Goal: Navigation & Orientation: Find specific page/section

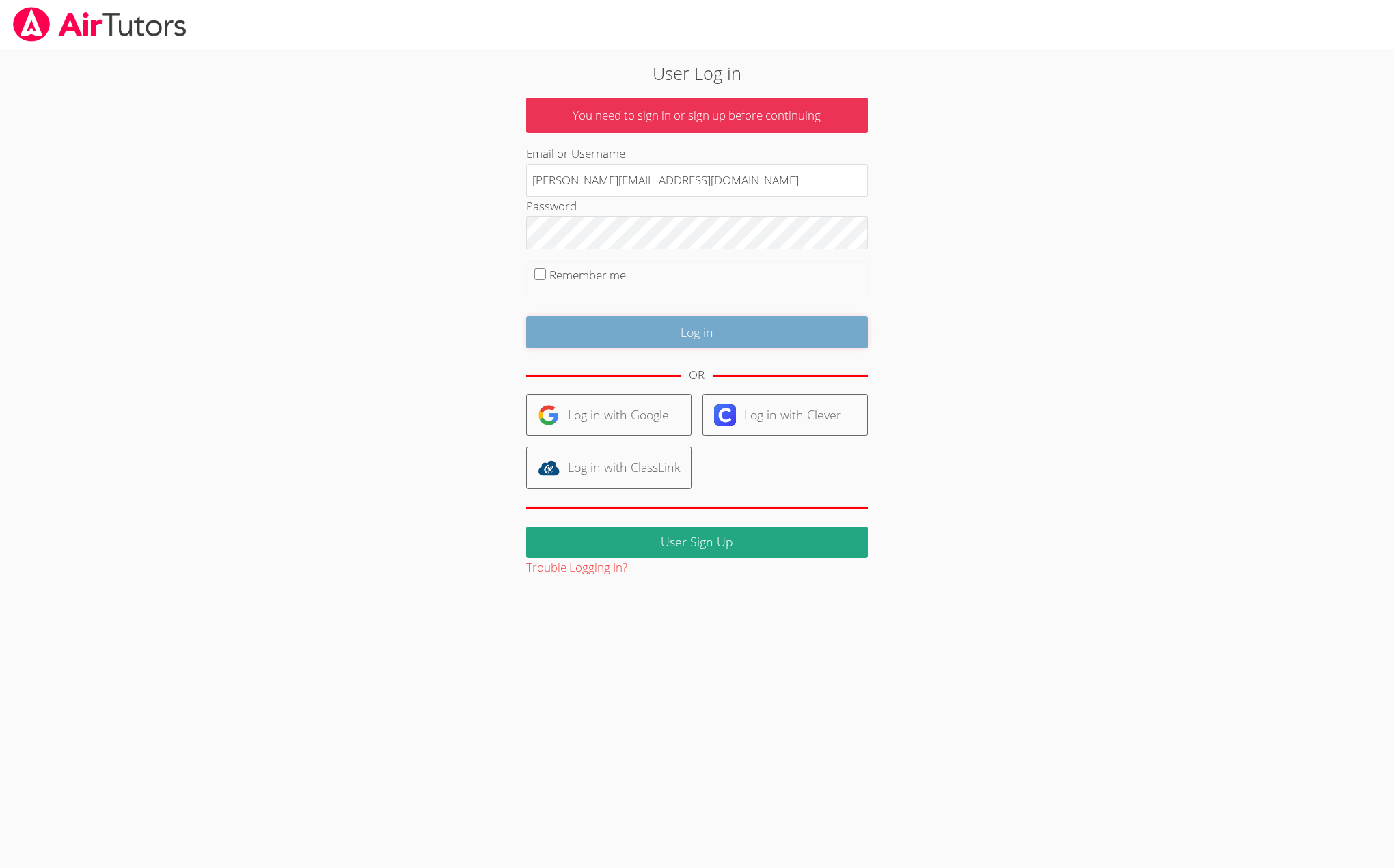
click at [662, 332] on input "Log in" at bounding box center [697, 332] width 342 height 32
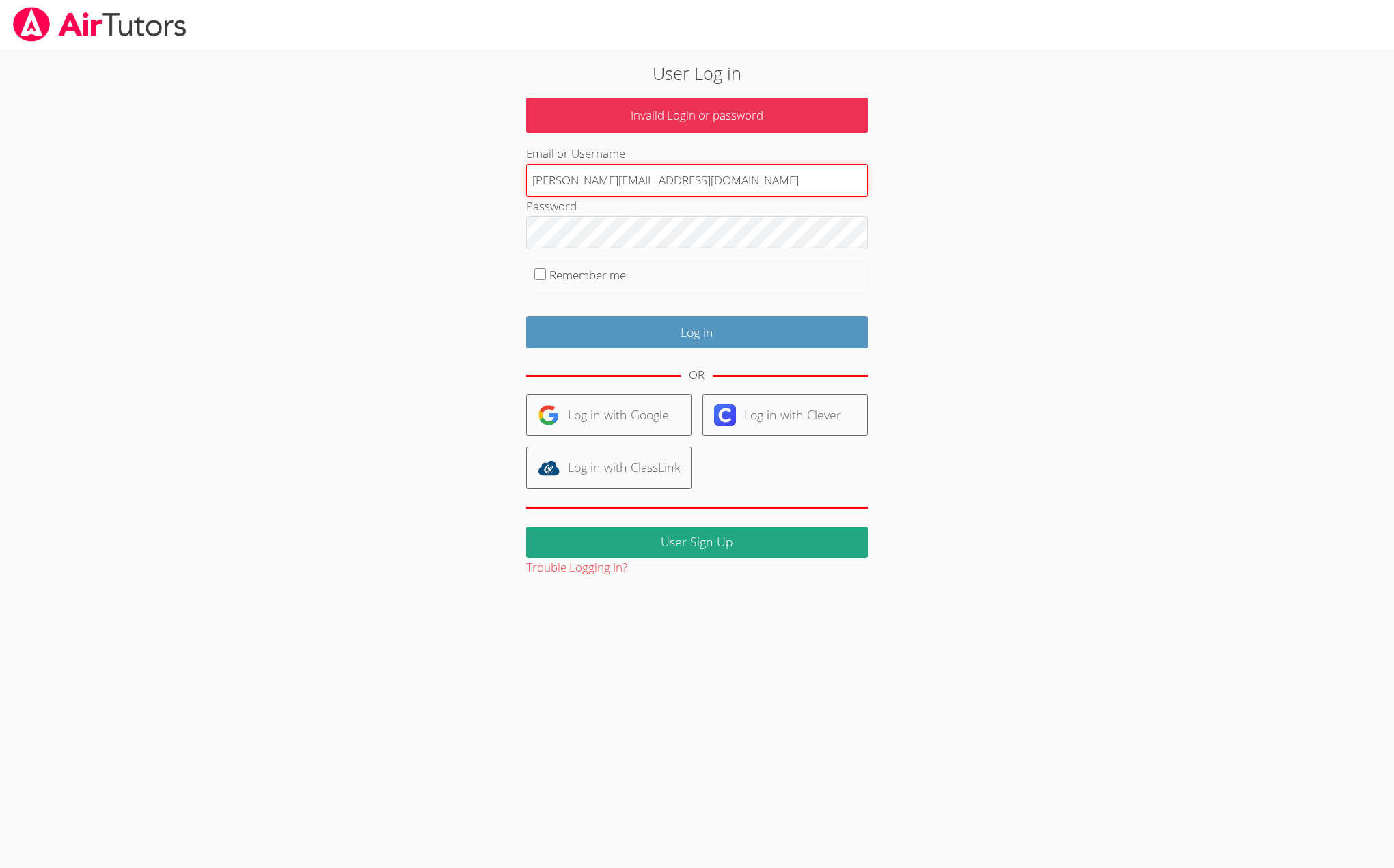
drag, startPoint x: 741, startPoint y: 183, endPoint x: 679, endPoint y: 183, distance: 62.0
click at [679, 183] on input "rebeccamichalewicz@airtutors.org" at bounding box center [697, 180] width 342 height 33
type input "rebecca.michalewicz@gmail.com"
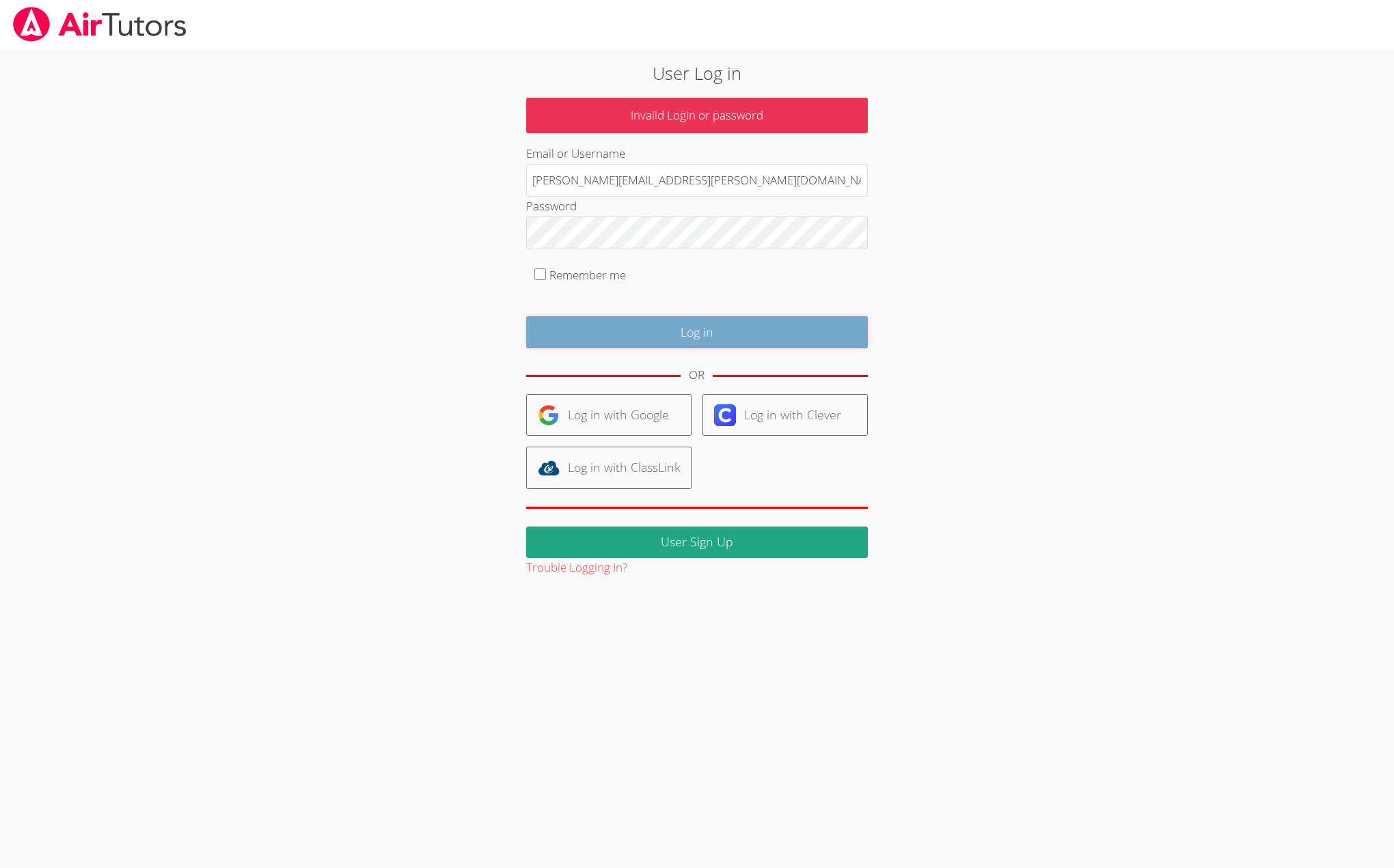
click at [667, 333] on input "Log in" at bounding box center [697, 332] width 342 height 32
type input "rebeccamichalewicz@airtutors.org"
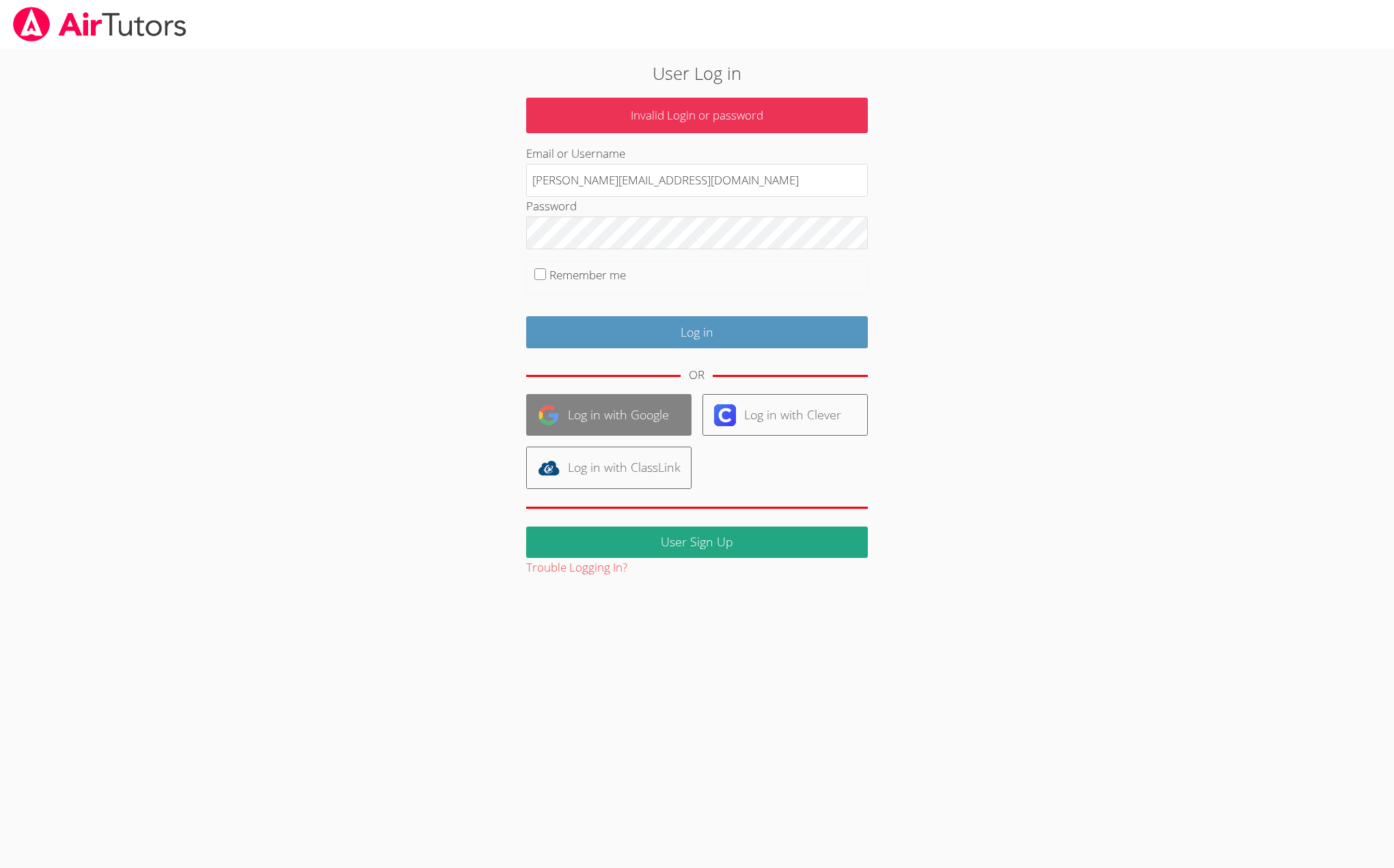
click at [588, 417] on link "Log in with Google" at bounding box center [609, 415] width 165 height 41
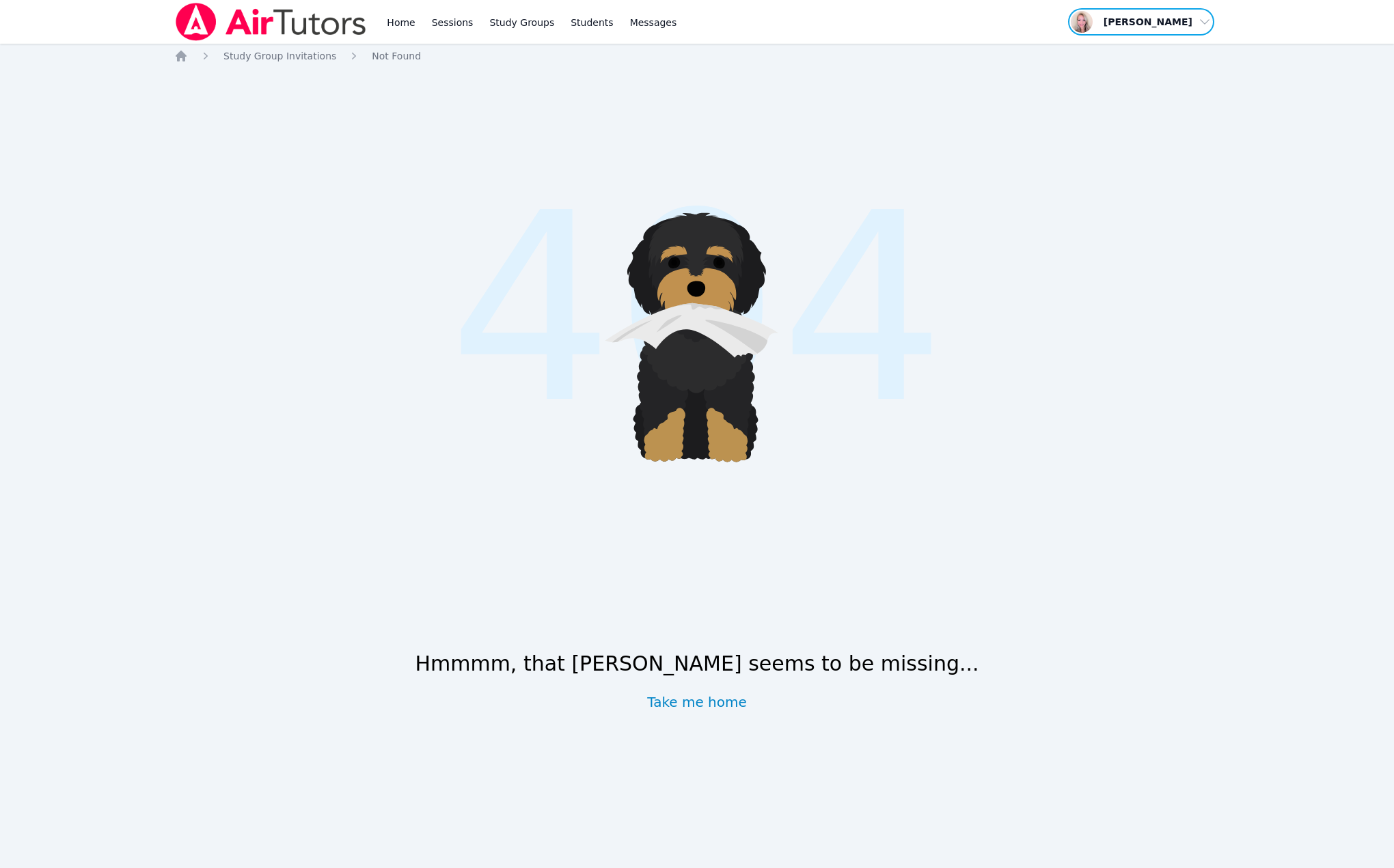
click at [1122, 27] on span "button" at bounding box center [1141, 22] width 149 height 30
click at [1097, 51] on link "Profile" at bounding box center [1145, 53] width 131 height 24
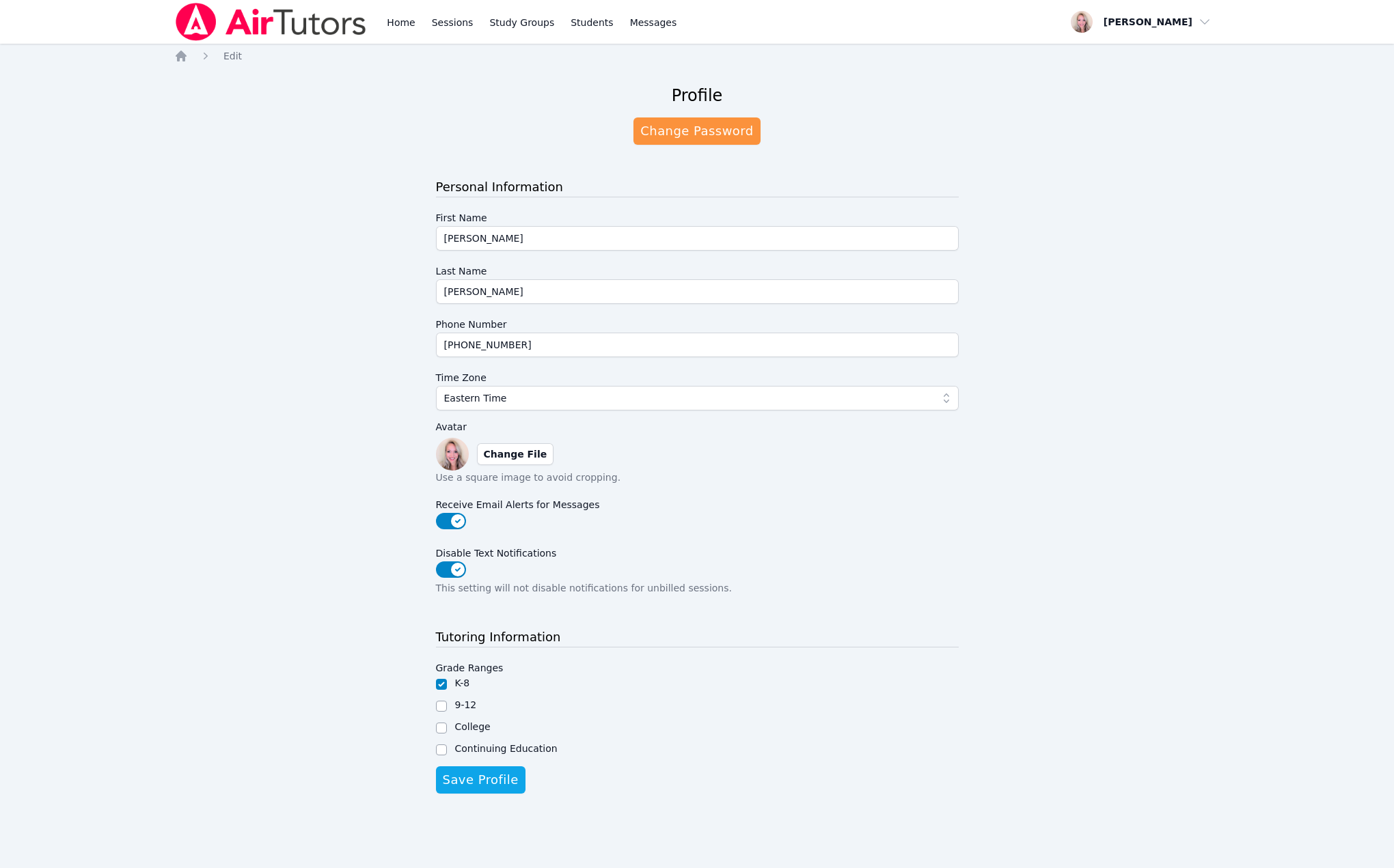
click at [287, 18] on img at bounding box center [270, 22] width 193 height 39
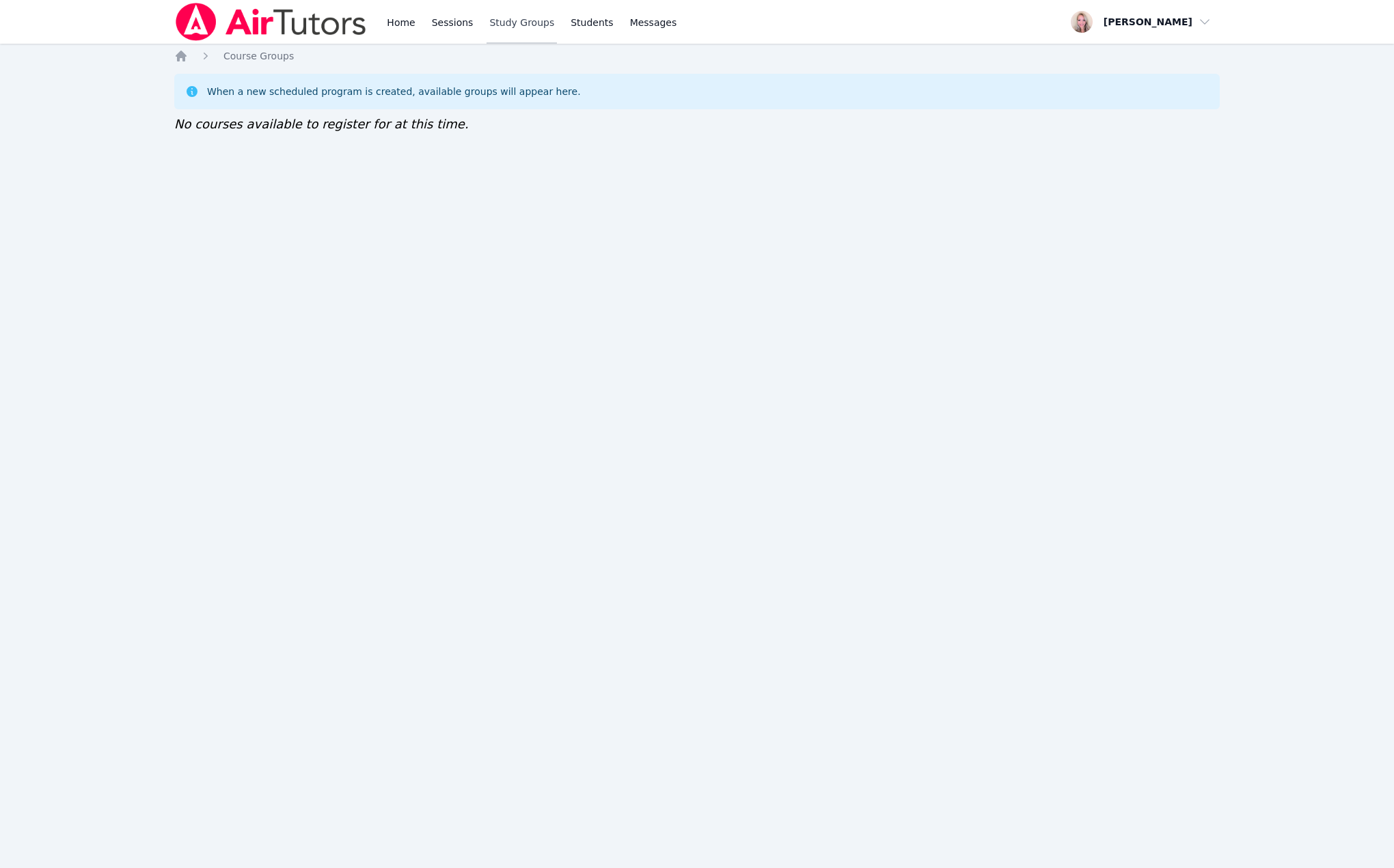
click at [518, 22] on link "Study Groups" at bounding box center [522, 22] width 70 height 44
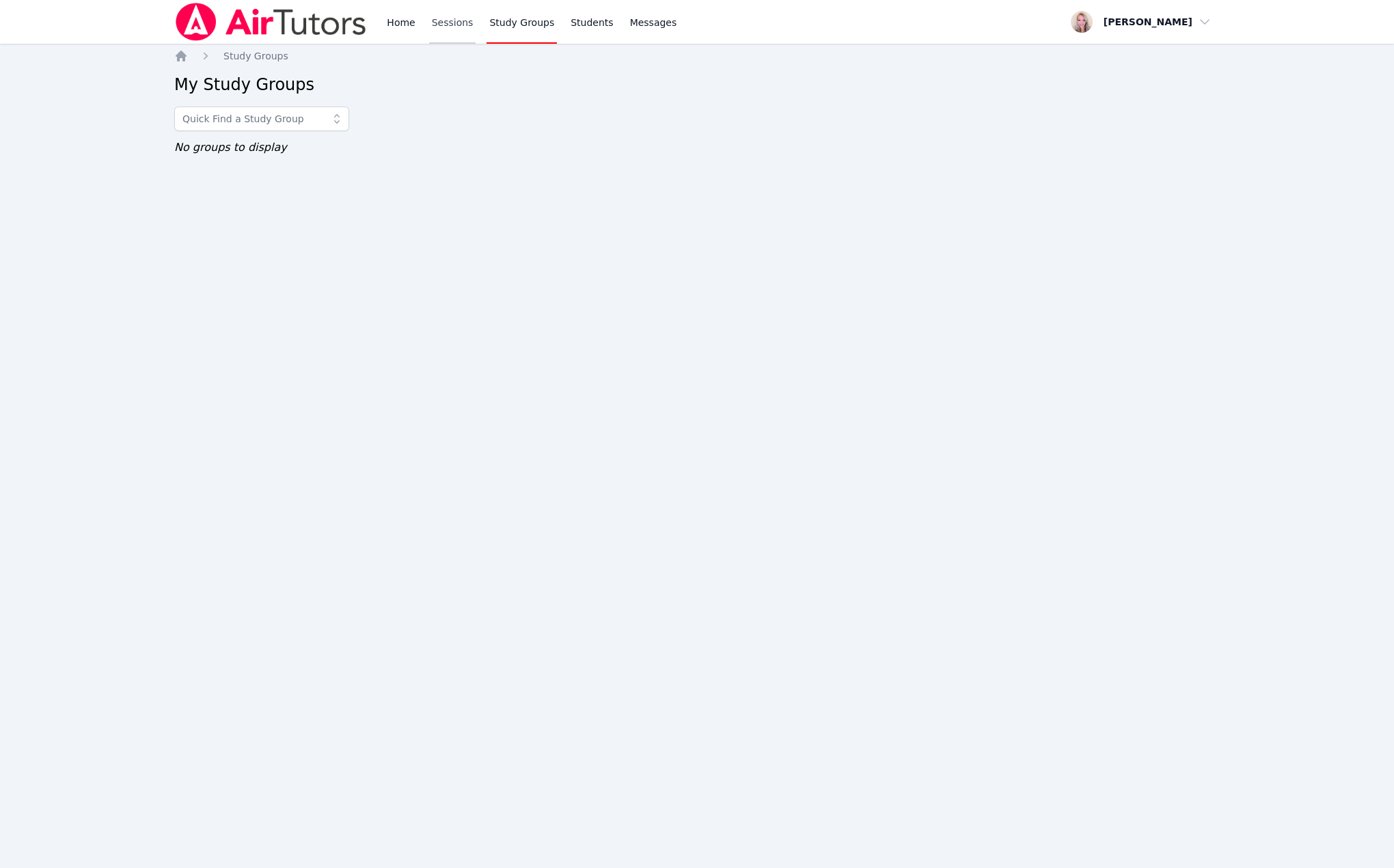
click at [435, 19] on link "Sessions" at bounding box center [452, 22] width 48 height 44
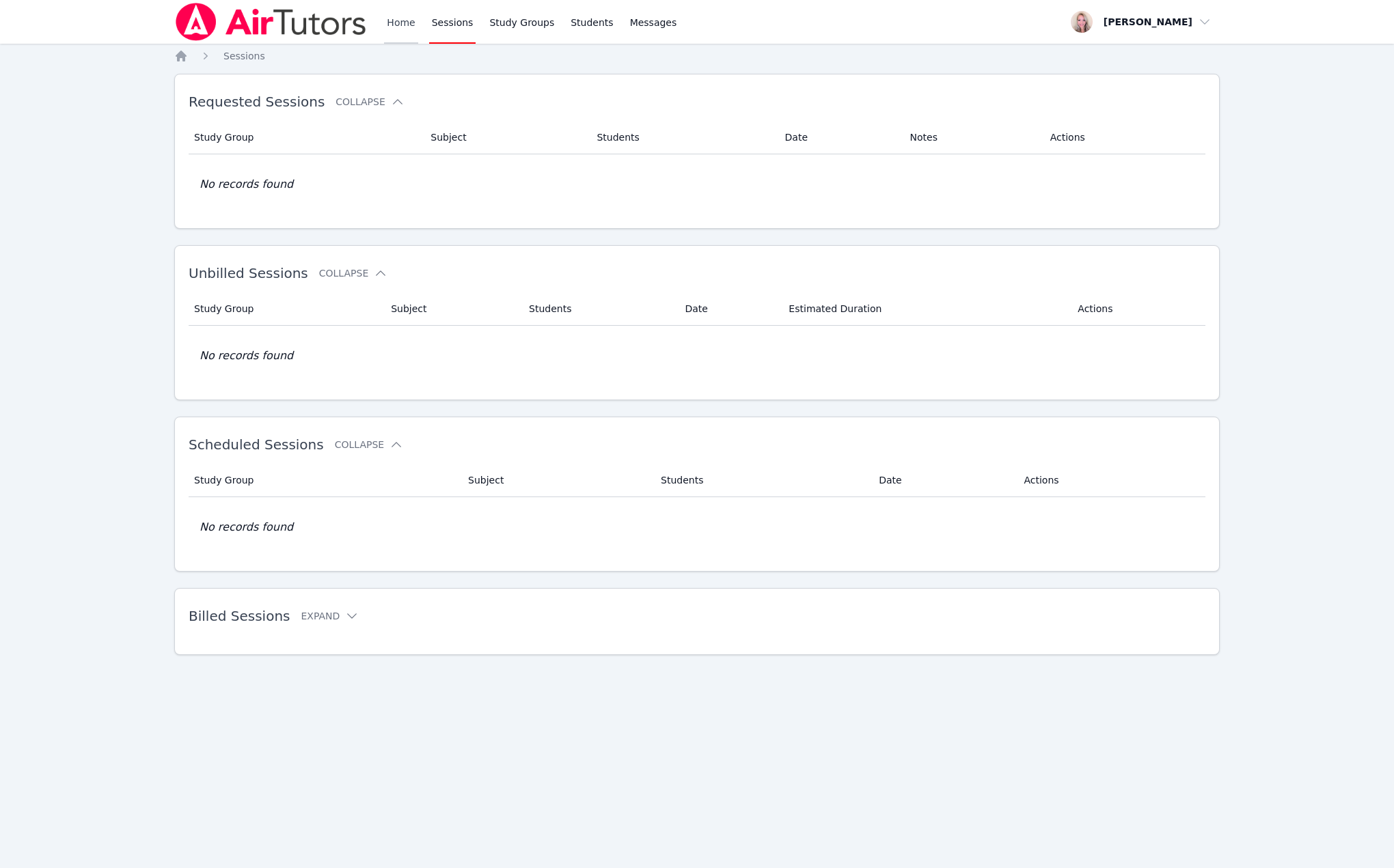
click at [398, 21] on link "Home" at bounding box center [400, 22] width 33 height 44
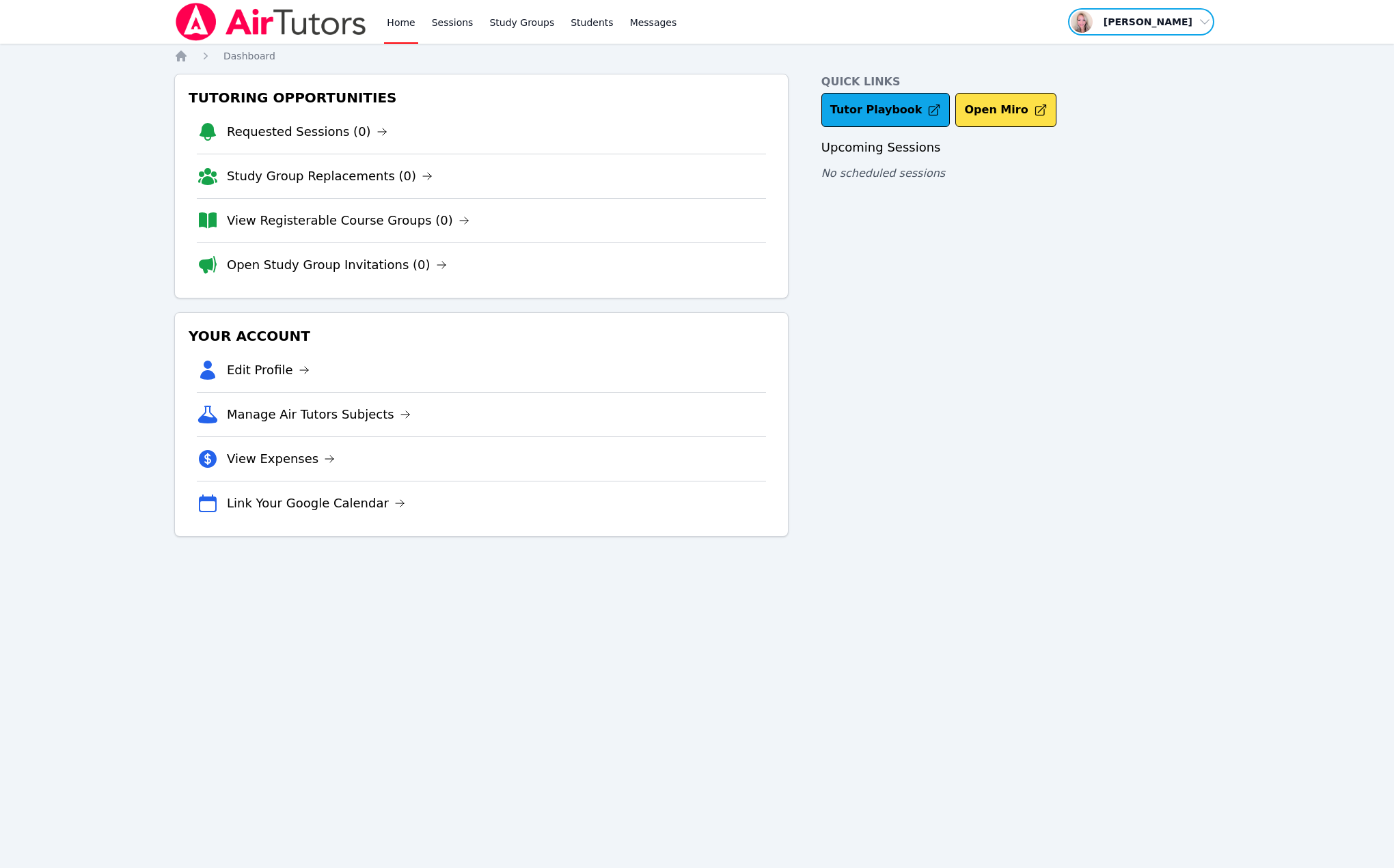
click at [1177, 21] on span "button" at bounding box center [1141, 22] width 149 height 30
click at [1100, 55] on link "Profile" at bounding box center [1145, 53] width 131 height 24
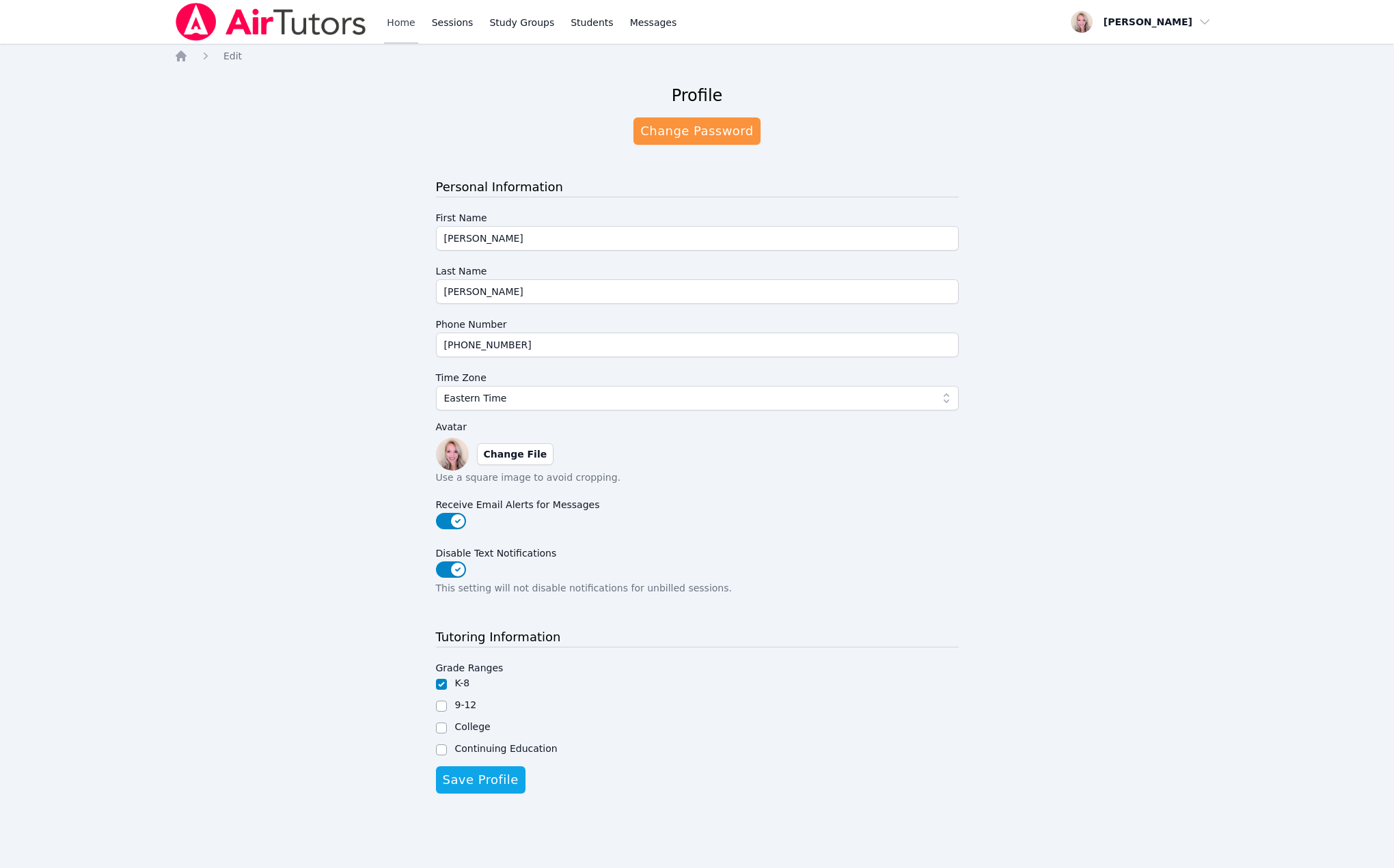
click at [395, 22] on link "Home" at bounding box center [400, 22] width 33 height 44
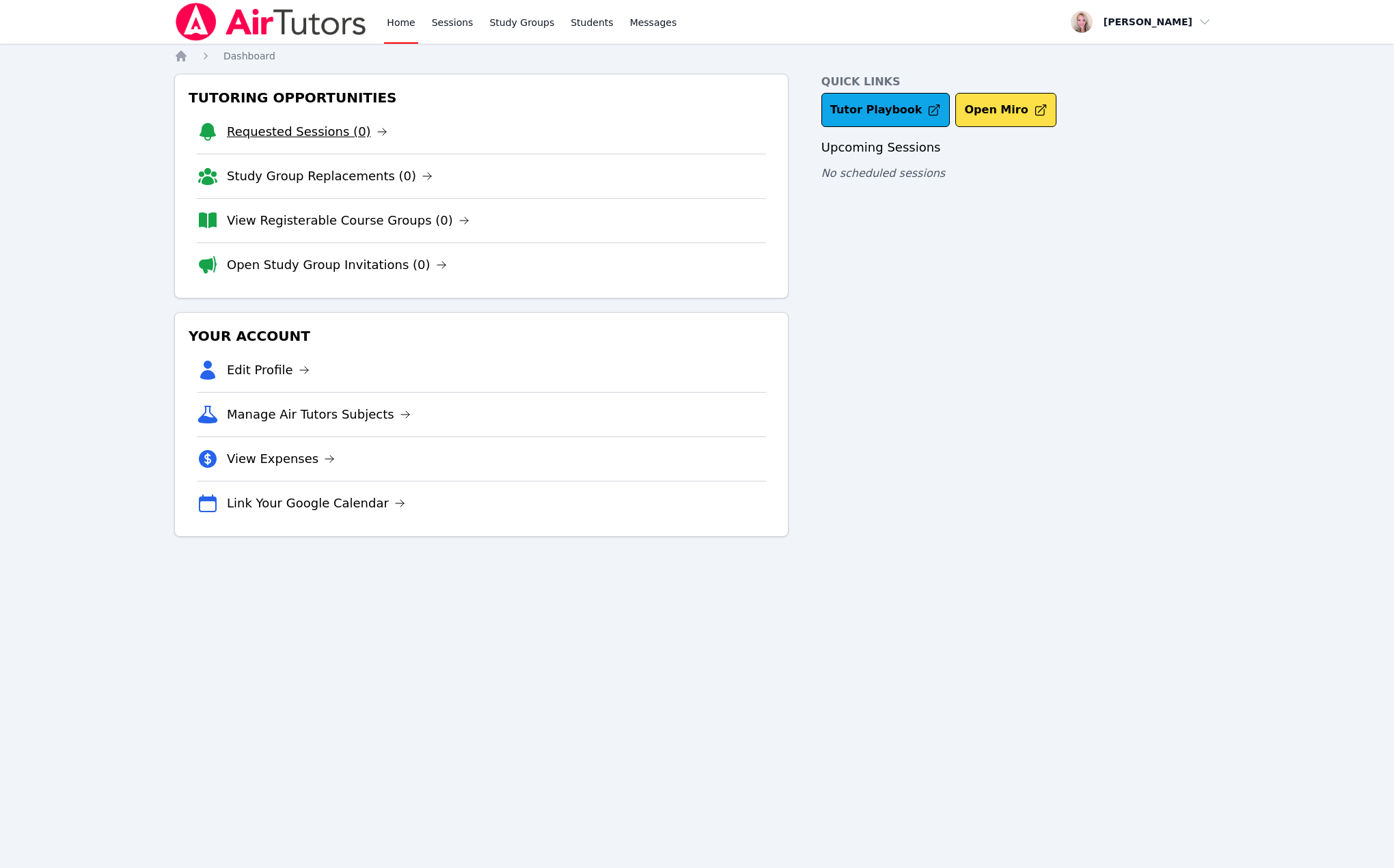
click at [294, 131] on link "Requested Sessions (0)" at bounding box center [307, 131] width 161 height 19
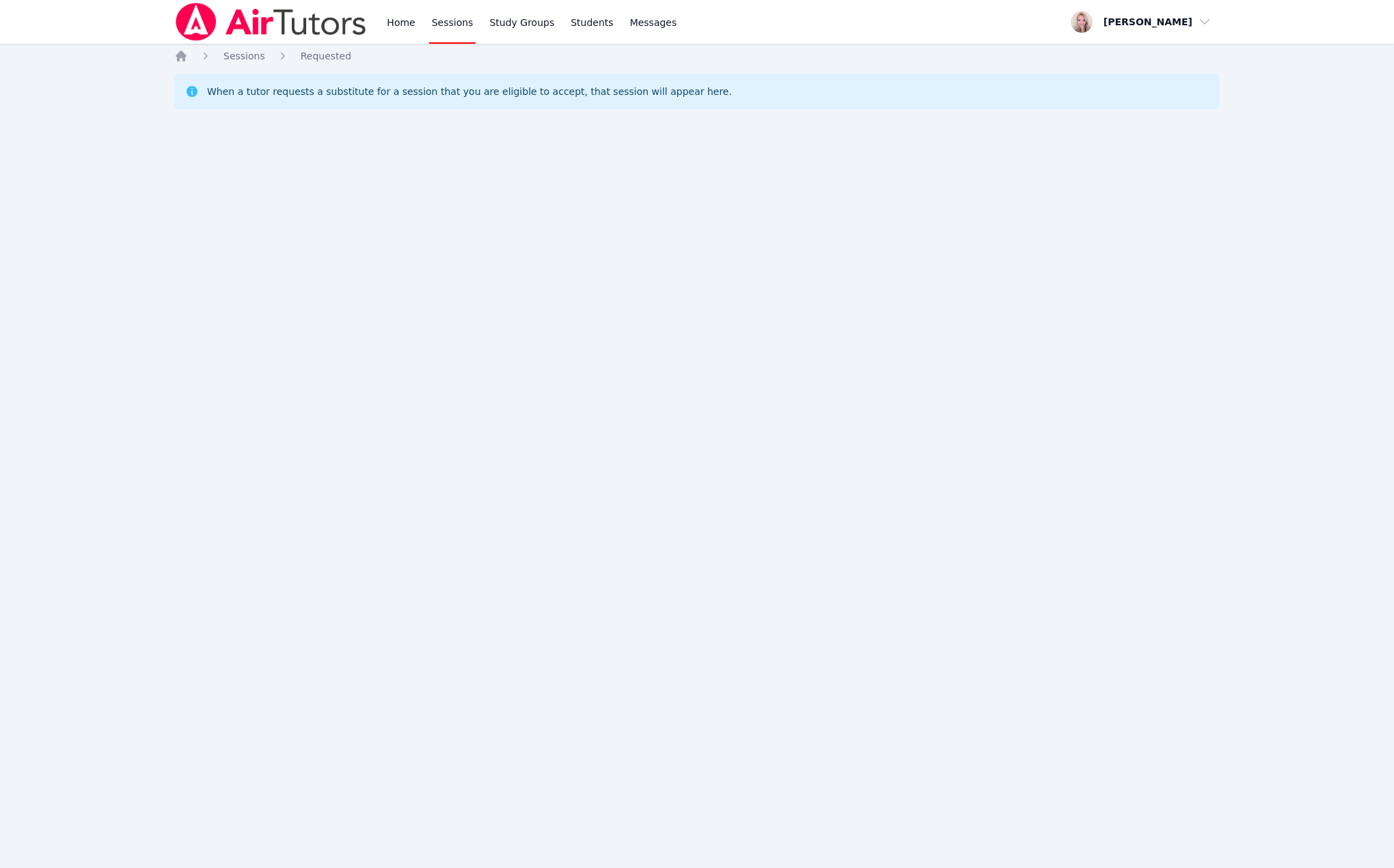
click at [449, 19] on link "Sessions" at bounding box center [452, 22] width 48 height 44
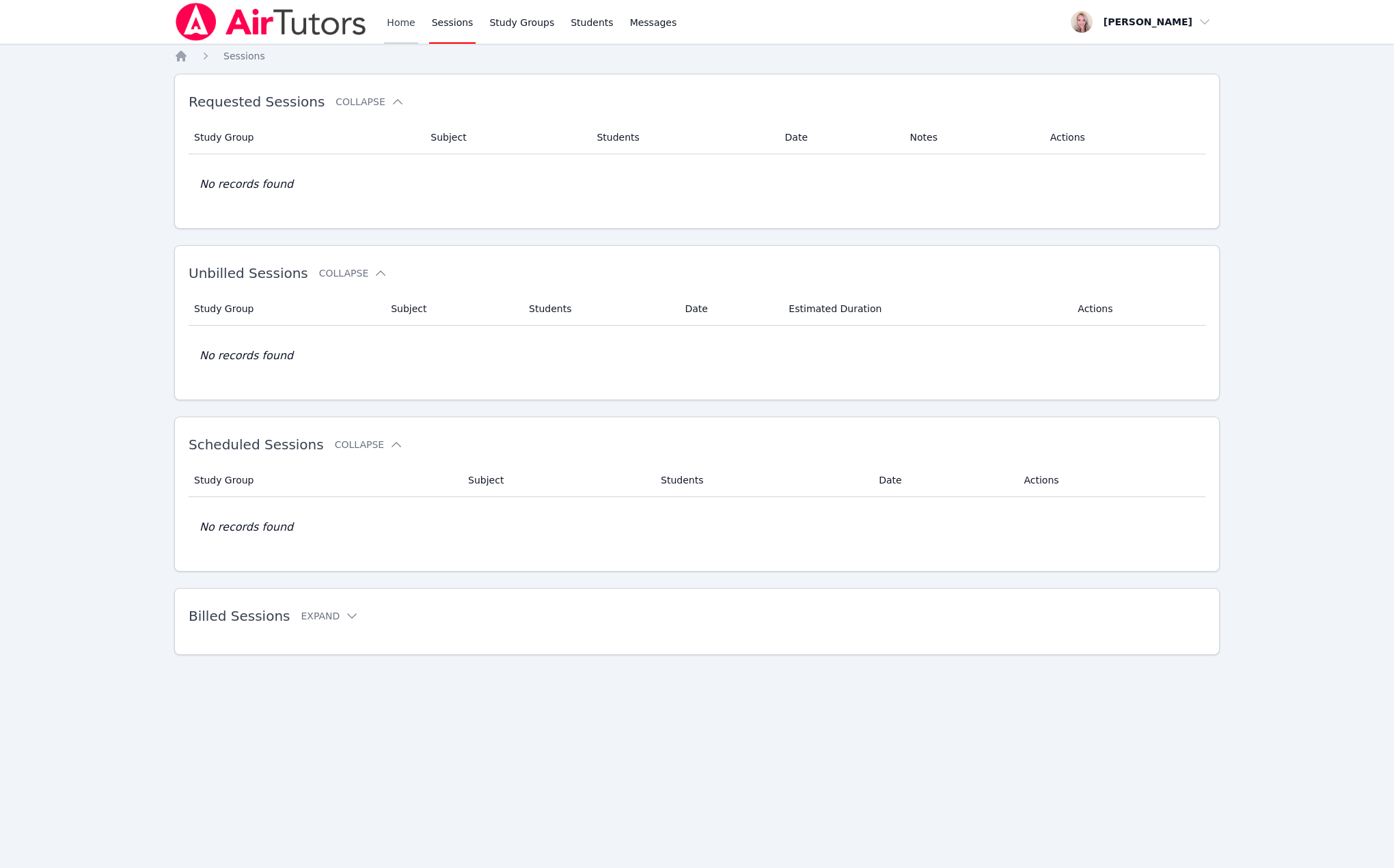
click at [397, 24] on link "Home" at bounding box center [400, 22] width 33 height 44
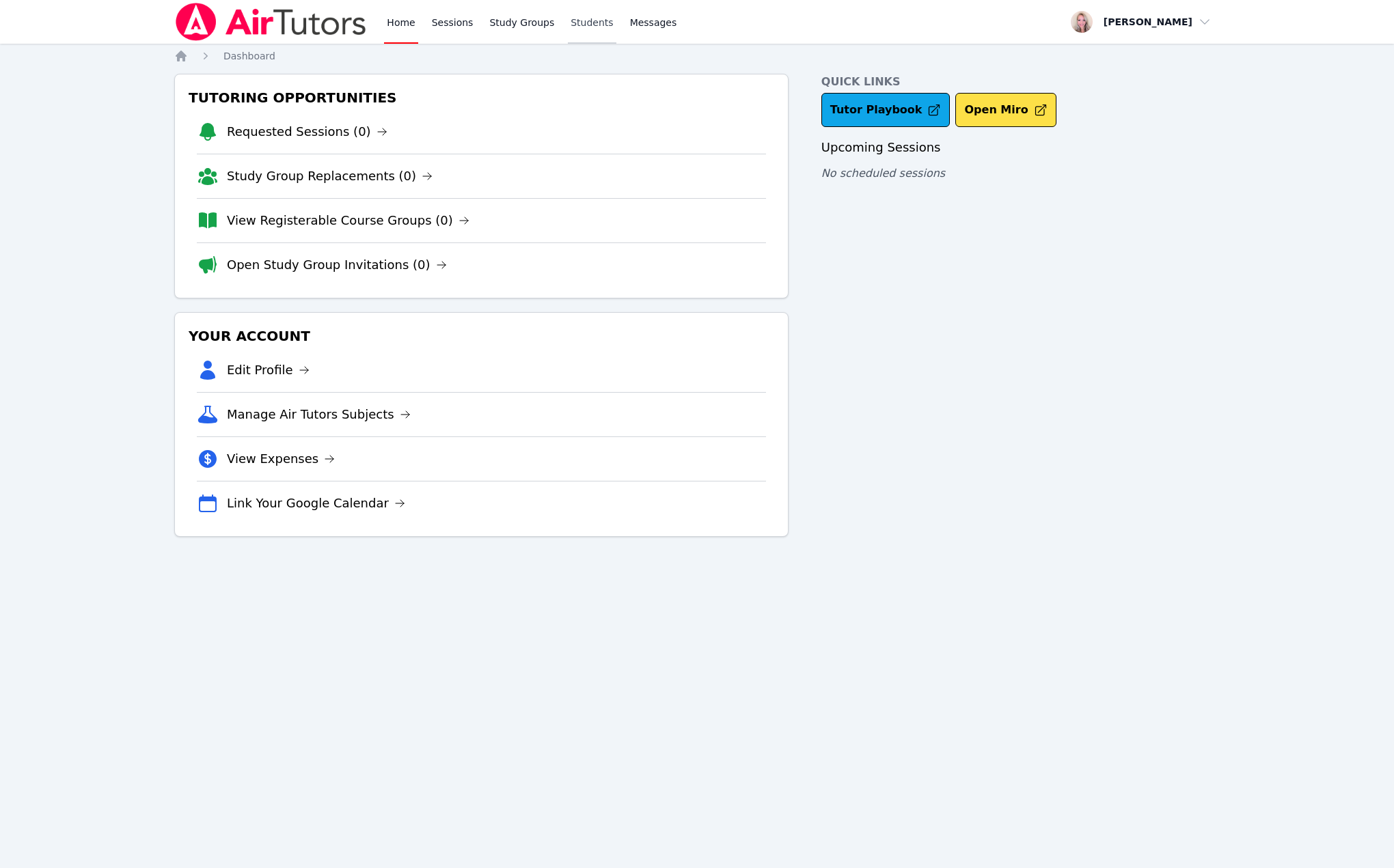
click at [569, 22] on link "Students" at bounding box center [591, 22] width 48 height 44
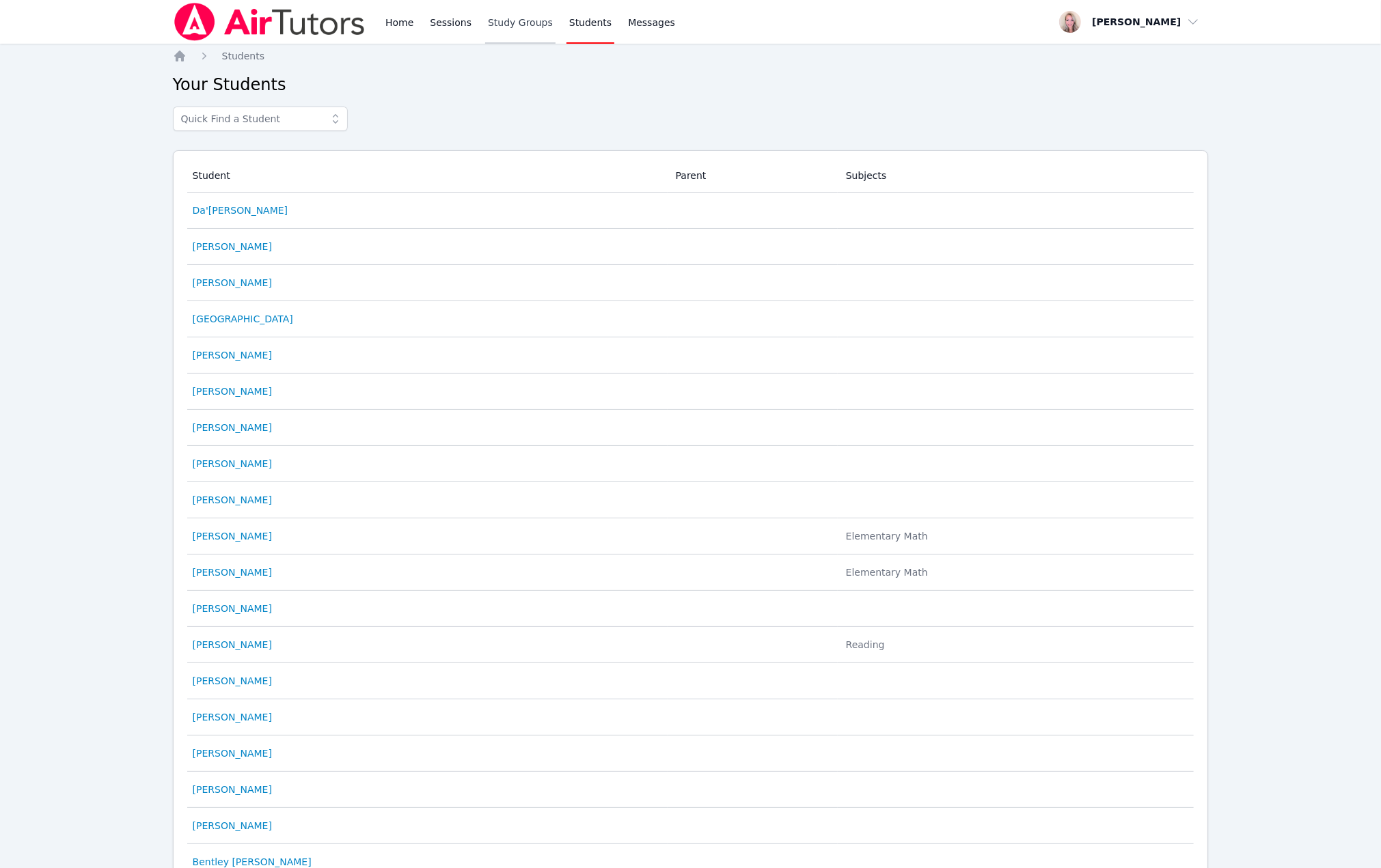
click at [499, 26] on link "Study Groups" at bounding box center [520, 22] width 70 height 44
